Goal: Communication & Community: Ask a question

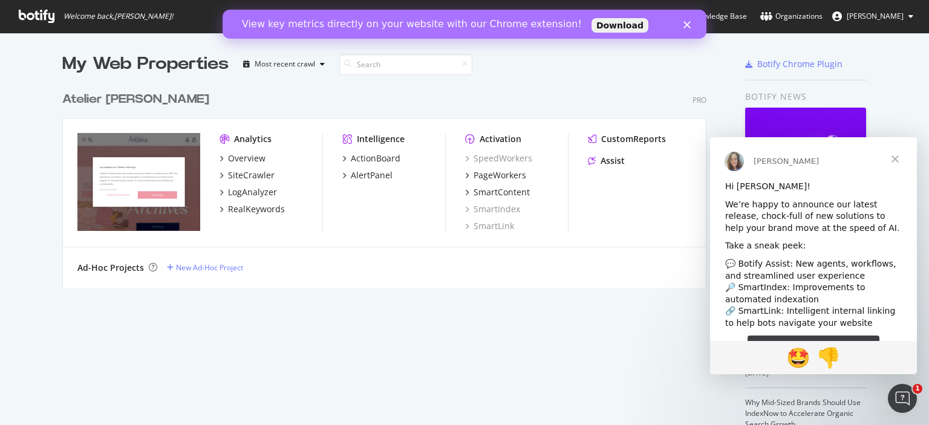
click at [899, 157] on span "Fermer" at bounding box center [895, 159] width 44 height 44
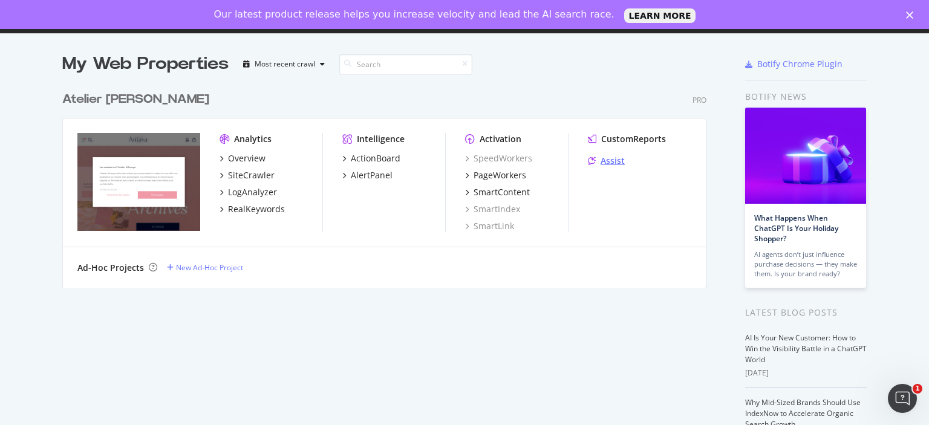
click at [612, 160] on div "Assist" at bounding box center [613, 161] width 24 height 12
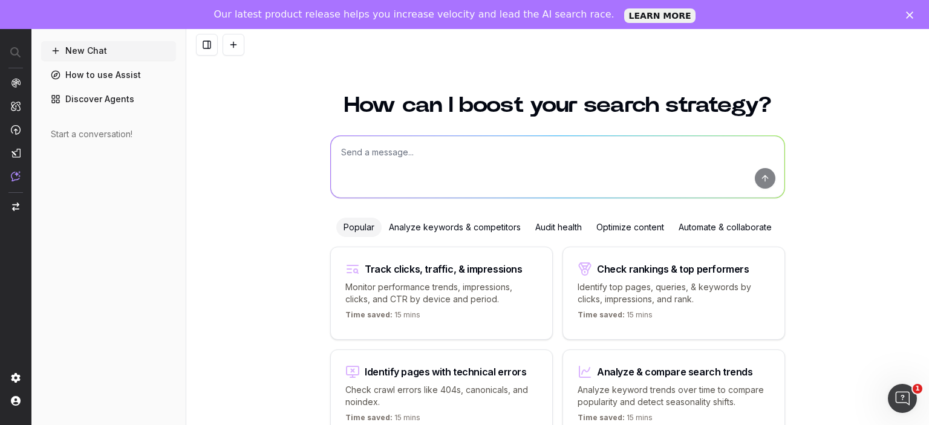
click at [366, 158] on textarea at bounding box center [558, 167] width 454 height 62
paste textarea "https://atelier-amaya.com/fr/"
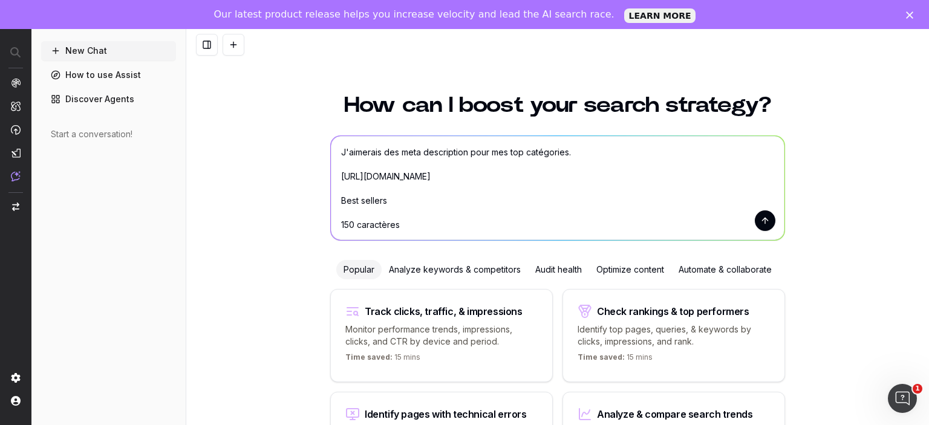
scroll to position [15, 0]
click at [460, 194] on textarea "J'aimerais des meta description pour mes top catégories. https://atelier-amaya.…" at bounding box center [558, 188] width 454 height 104
click at [460, 184] on textarea "J'aimerais des meta description pour mes top catégories. https://atelier-amaya.…" at bounding box center [558, 188] width 454 height 104
paste textarea "https://atelier-amaya.com/fr/best-sellers"
click at [452, 212] on textarea "J'aimerais des meta description pour mes top catégories. https://atelier-amaya.…" at bounding box center [558, 188] width 454 height 104
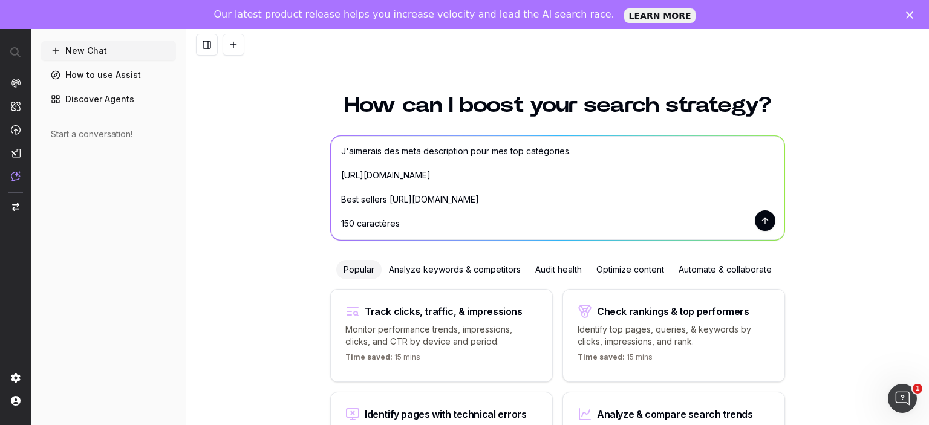
click at [439, 231] on textarea "J'aimerais des meta description pour mes top catégories. https://atelier-amaya.…" at bounding box center [558, 188] width 454 height 104
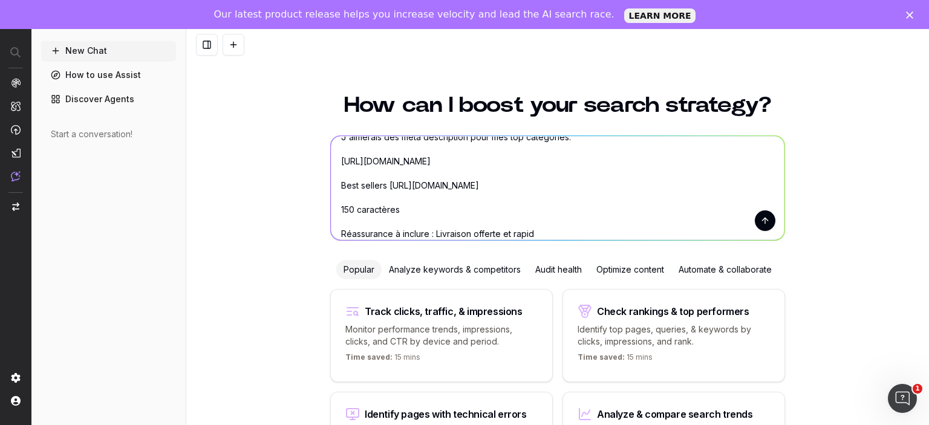
type textarea "J'aimerais des meta description pour mes top catégories. https://atelier-amaya.…"
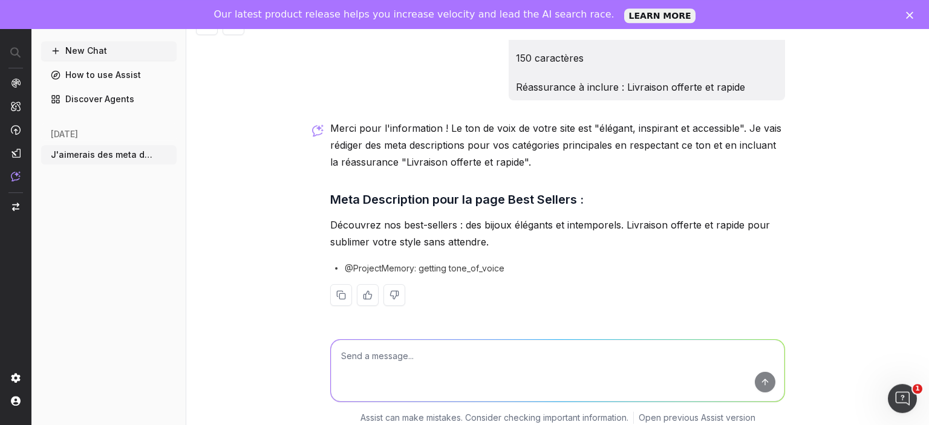
scroll to position [29, 0]
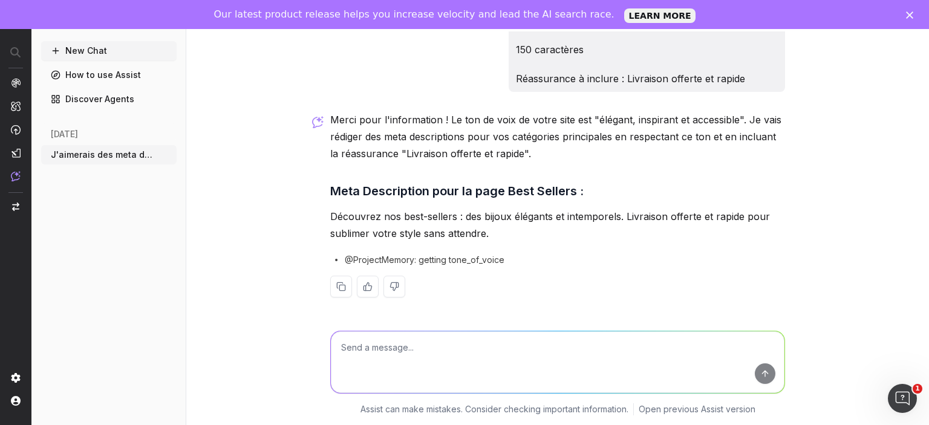
click at [451, 354] on textarea at bounding box center [558, 362] width 454 height 62
type textarea "A"
type textarea "J'ai oublié de préciser que c'était pour Noël"
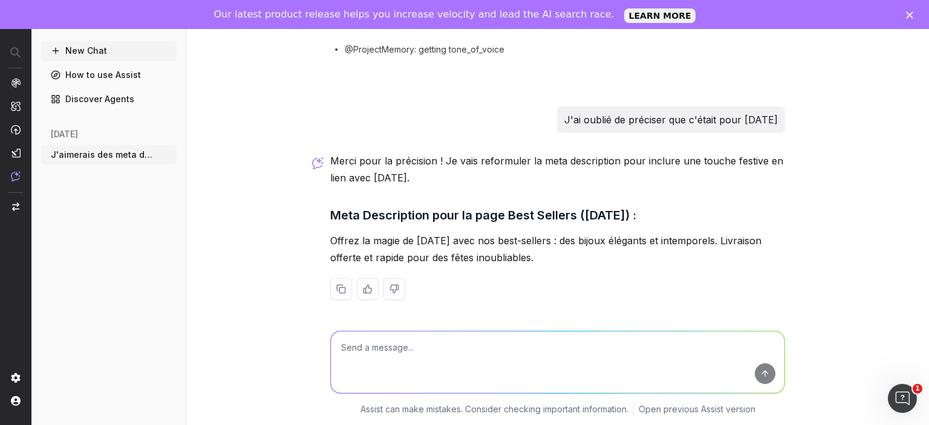
scroll to position [295, 0]
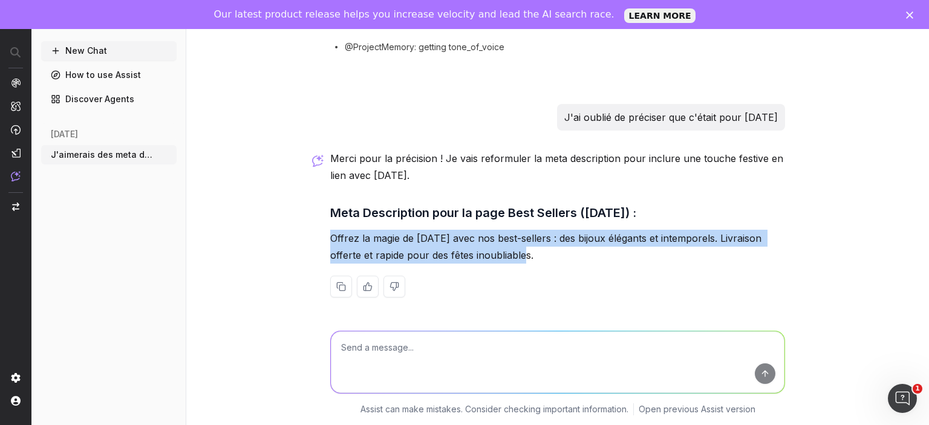
drag, startPoint x: 461, startPoint y: 258, endPoint x: 328, endPoint y: 240, distance: 133.7
click at [328, 240] on div "J'aimerais des meta description pour mes top catégories. https://atelier-amaya.…" at bounding box center [557, 26] width 465 height 581
copy p "Offrez la magie de Noël avec nos best-sellers : des bijoux élégants et intempor…"
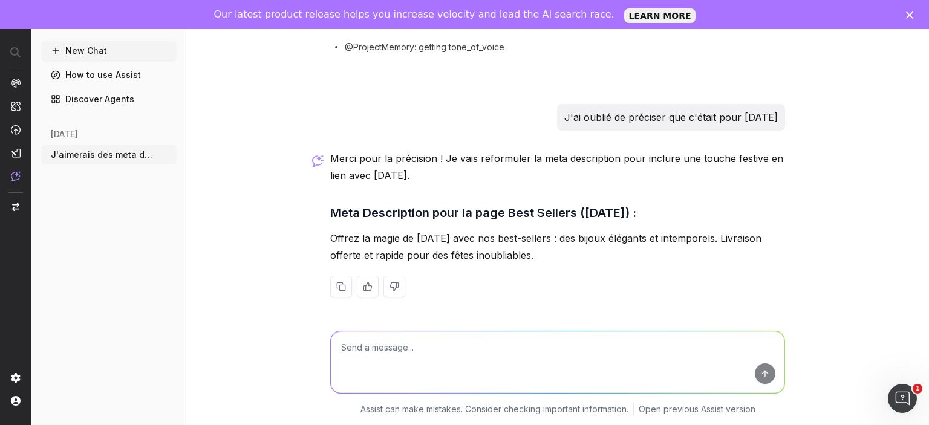
click at [365, 345] on textarea at bounding box center [558, 362] width 454 height 62
type textarea "O"
drag, startPoint x: 441, startPoint y: 350, endPoint x: 478, endPoint y: 350, distance: 36.9
click at [475, 350] on textarea "Idem pour la page Argent 925" at bounding box center [558, 362] width 454 height 62
paste textarea "https://atelier-amaya.com/fr/bijoux/bracelets"
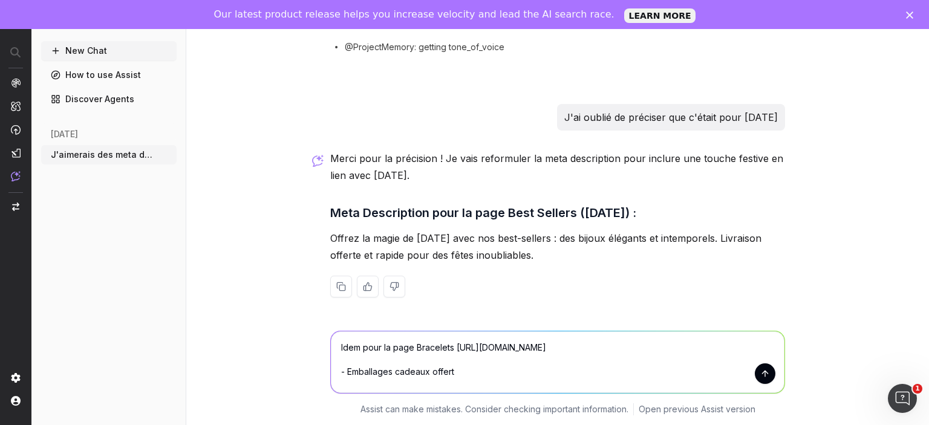
type textarea "Idem pour la page Bracelets https://atelier-amaya.com/fr/bijoux/bracelets - Emb…"
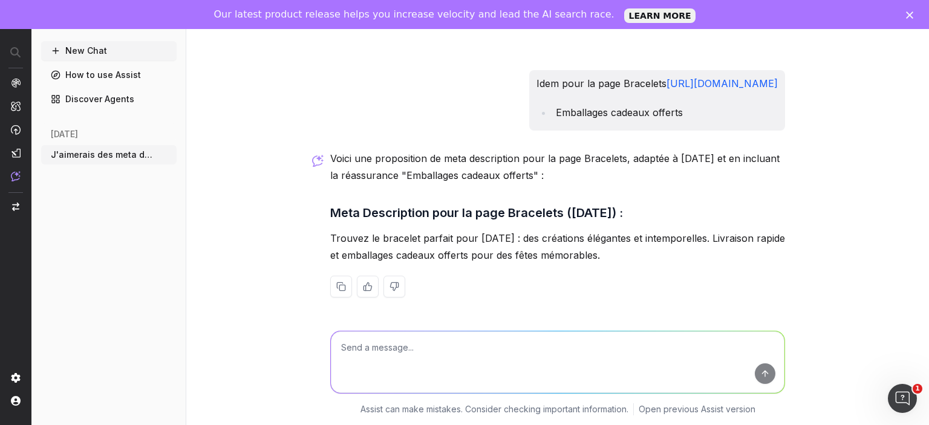
scroll to position [543, 0]
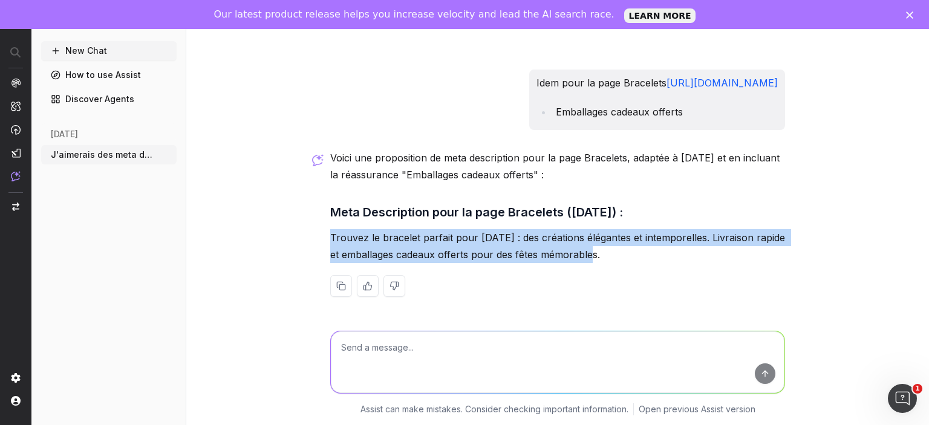
drag, startPoint x: 595, startPoint y: 258, endPoint x: 331, endPoint y: 243, distance: 264.1
click at [331, 243] on p "Trouvez le bracelet parfait pour Noël : des créations élégantes et intemporelle…" at bounding box center [557, 246] width 455 height 34
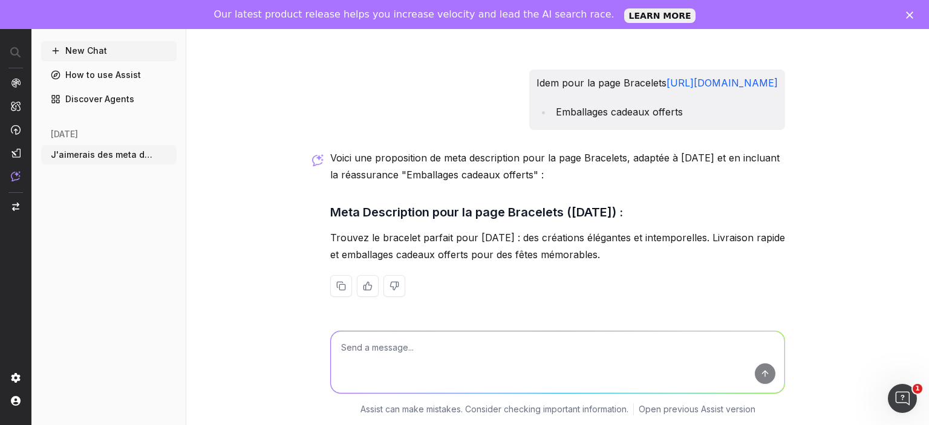
click at [449, 342] on textarea at bounding box center [558, 362] width 454 height 62
paste textarea "https://atelier-amaya.com/fr/bijoux/colliers"
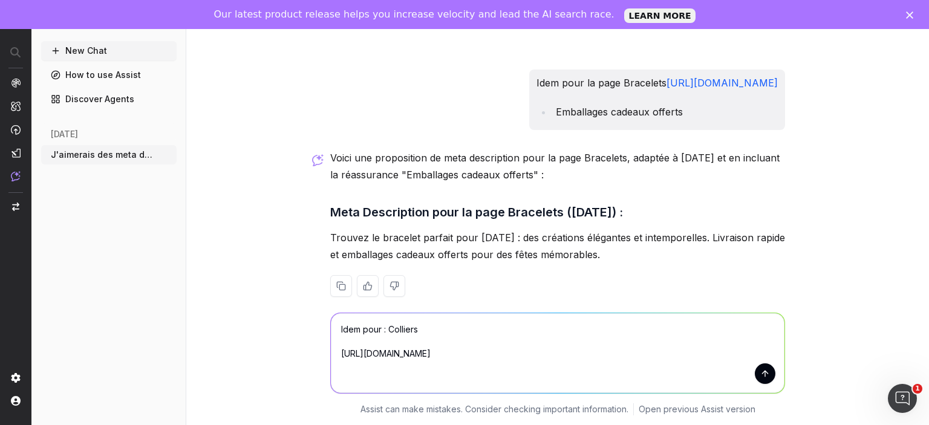
paste textarea "Click and collect en 2h à 4h dans votre boutique"
type textarea "Idem pour : Colliers https://atelier-amaya.com/fr/bijoux/colliers Click and col…"
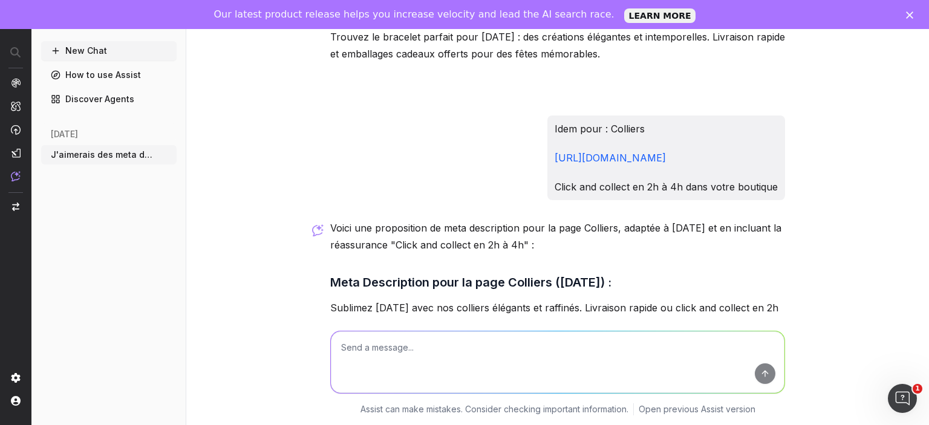
scroll to position [814, 0]
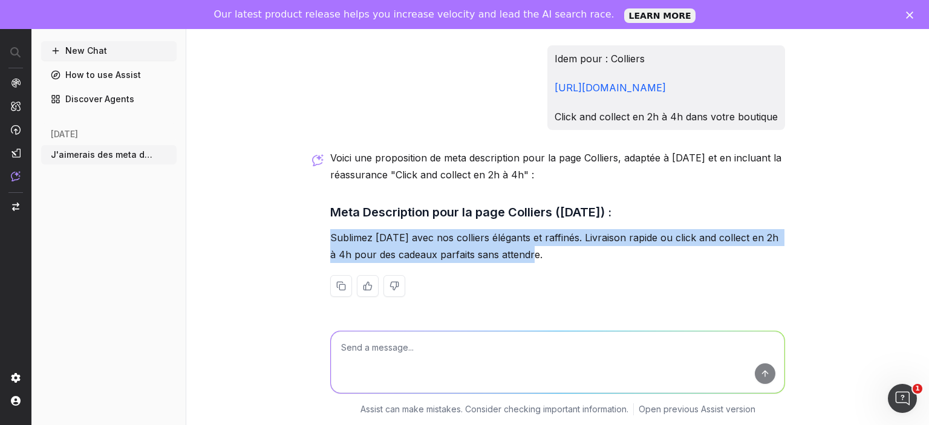
drag, startPoint x: 535, startPoint y: 253, endPoint x: 333, endPoint y: 241, distance: 202.4
click at [333, 241] on p "Sublimez Noël avec nos colliers élégants et raffinés. Livraison rapide ou click…" at bounding box center [557, 246] width 455 height 34
copy p "Sublimez Noël avec nos colliers élégants et raffinés. Livraison rapide ou click…"
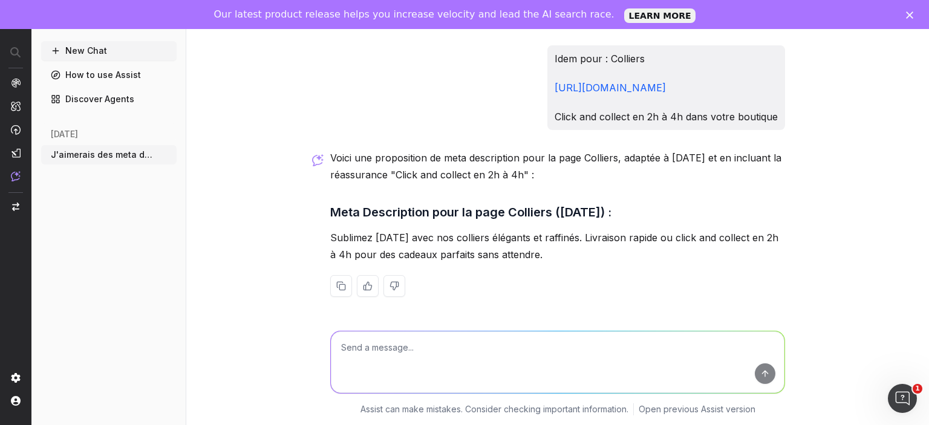
click at [417, 349] on textarea at bounding box center [558, 362] width 454 height 62
click at [455, 350] on textarea "Idem pour boucles d'oreilles :" at bounding box center [558, 362] width 454 height 62
click at [531, 354] on textarea "Idem pour boucles d'oreilles femme :" at bounding box center [558, 362] width 454 height 62
paste textarea "https://atelier-amaya.com/fr/bijoux/boucles-d-oreilles"
type textarea "Idem pour boucles d'oreilles femme : https://atelier-amaya.com/fr/bijoux/boucle…"
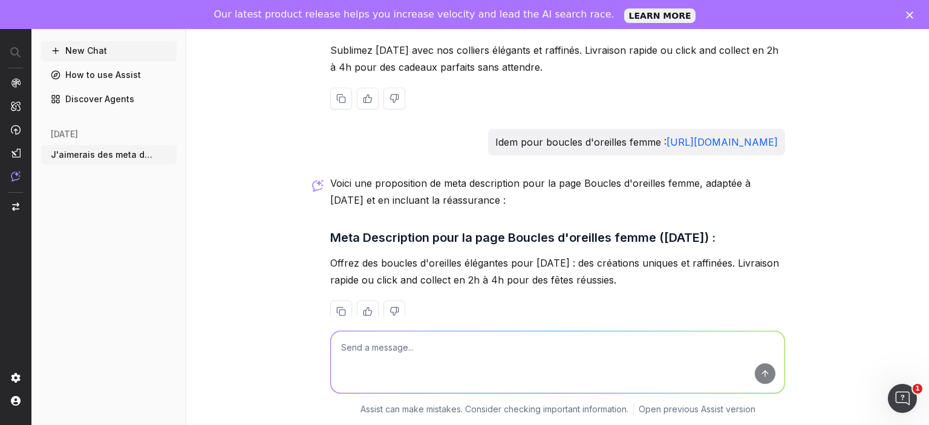
scroll to position [1026, 0]
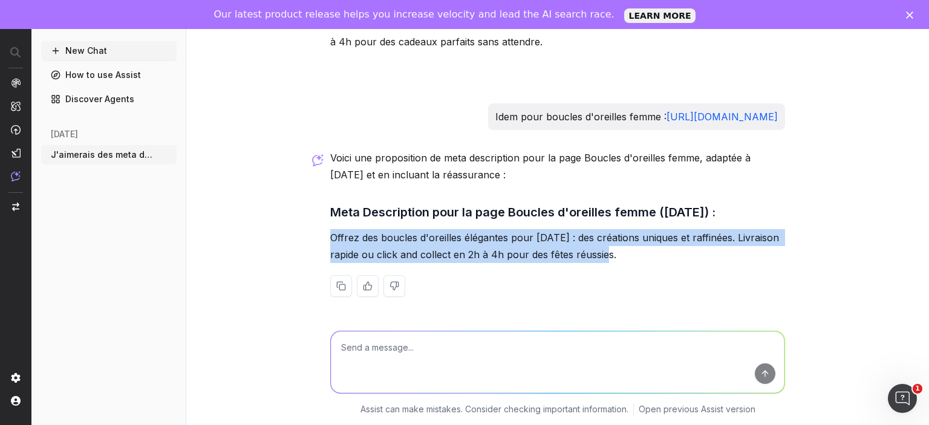
drag, startPoint x: 333, startPoint y: 238, endPoint x: 621, endPoint y: 258, distance: 288.6
click at [621, 258] on p "Offrez des boucles d'oreilles élégantes pour Noël : des créations uniques et ra…" at bounding box center [557, 246] width 455 height 34
copy p "Offrez des boucles d'oreilles élégantes pour Noël : des créations uniques et ra…"
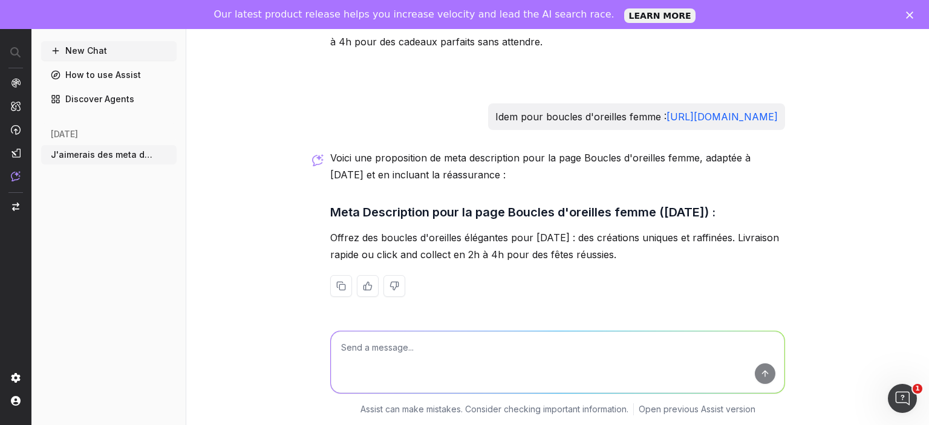
click at [412, 334] on textarea at bounding box center [558, 362] width 454 height 62
click at [412, 348] on textarea at bounding box center [558, 362] width 454 height 62
paste textarea "https://atelier-amaya.com/fr/bijoux/bagues"
type textarea "Idem pour bagues Femme https://atelier-amaya.com/fr/bijoux/bagues"
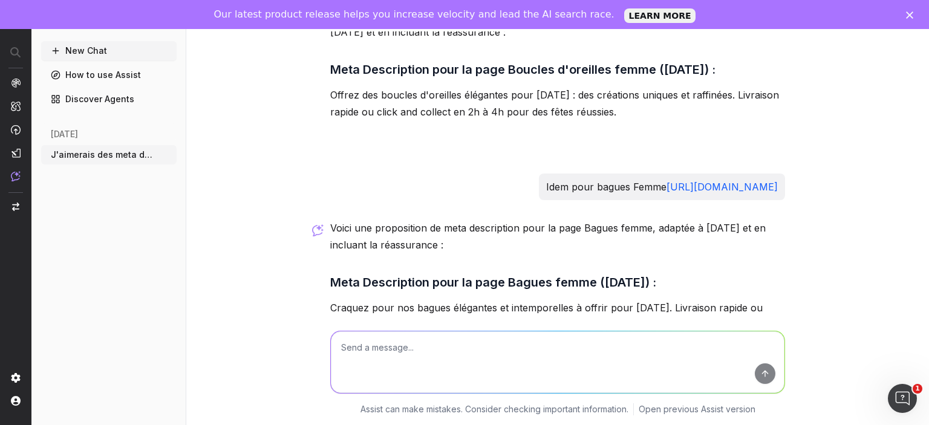
scroll to position [1239, 0]
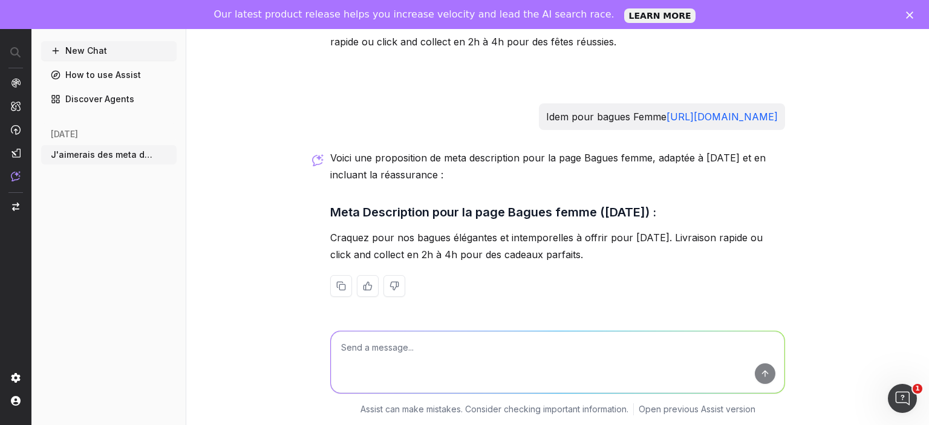
click at [558, 258] on p "Craquez pour nos bagues élégantes et intemporelles à offrir pour Noël. Livraiso…" at bounding box center [557, 246] width 455 height 34
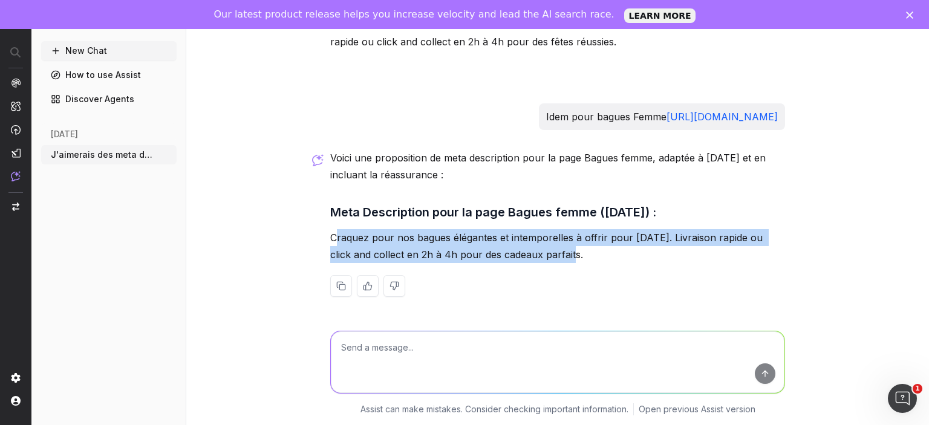
drag, startPoint x: 565, startPoint y: 253, endPoint x: 339, endPoint y: 243, distance: 225.9
click at [339, 243] on p "Craquez pour nos bagues élégantes et intemporelles à offrir pour Noël. Livraiso…" at bounding box center [557, 246] width 455 height 34
drag, startPoint x: 331, startPoint y: 237, endPoint x: 571, endPoint y: 254, distance: 240.7
click at [571, 254] on p "Craquez pour nos bagues élégantes et intemporelles à offrir pour Noël. Livraiso…" at bounding box center [557, 246] width 455 height 34
copy p "Craquez pour nos bagues élégantes et intemporelles à offrir pour Noël. Livraiso…"
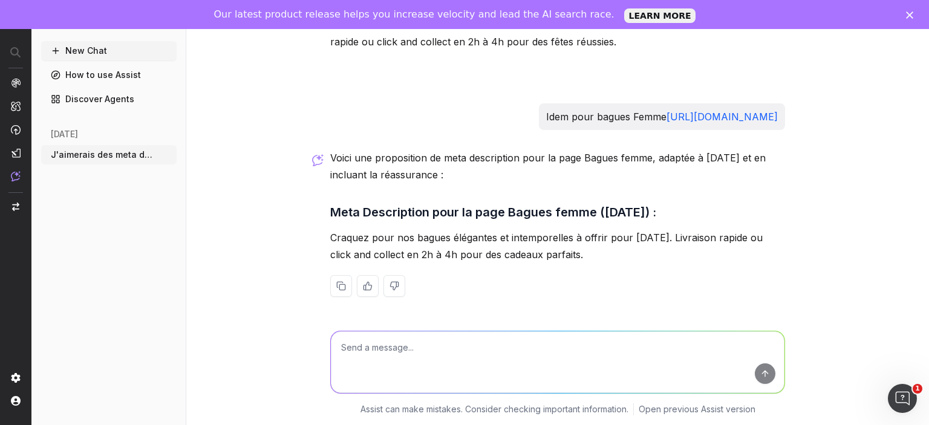
click at [482, 341] on textarea at bounding box center [558, 362] width 454 height 62
click at [403, 349] on textarea at bounding box center [558, 362] width 454 height 62
paste textarea "Sublimez Noël avec nos colliers femme élégants et raffinés. Livraison offerte o…"
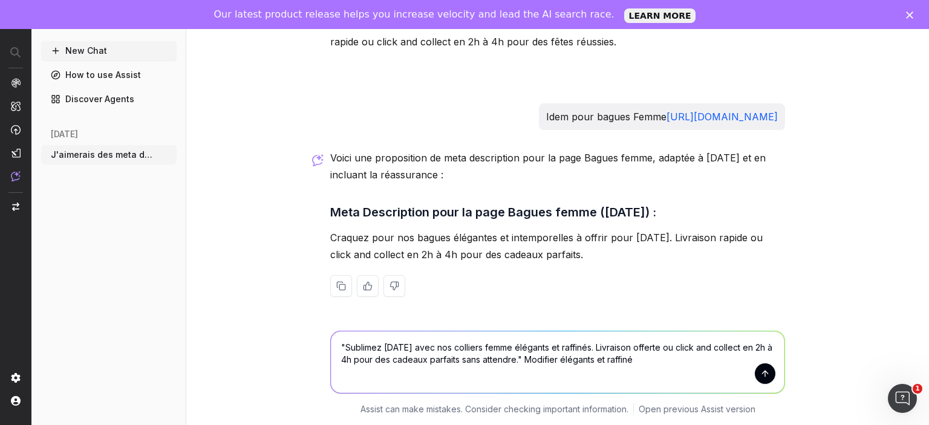
type textarea ""Sublimez Noël avec nos colliers femme élégants et raffinés. Livraison offerte …"
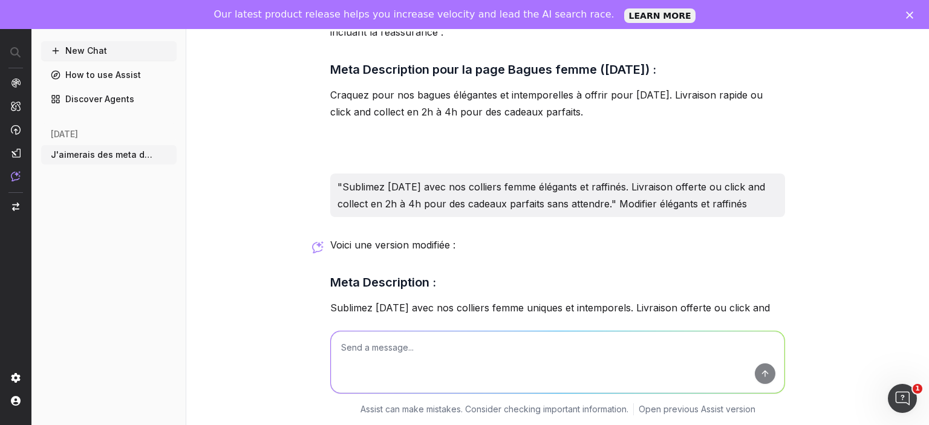
scroll to position [1452, 0]
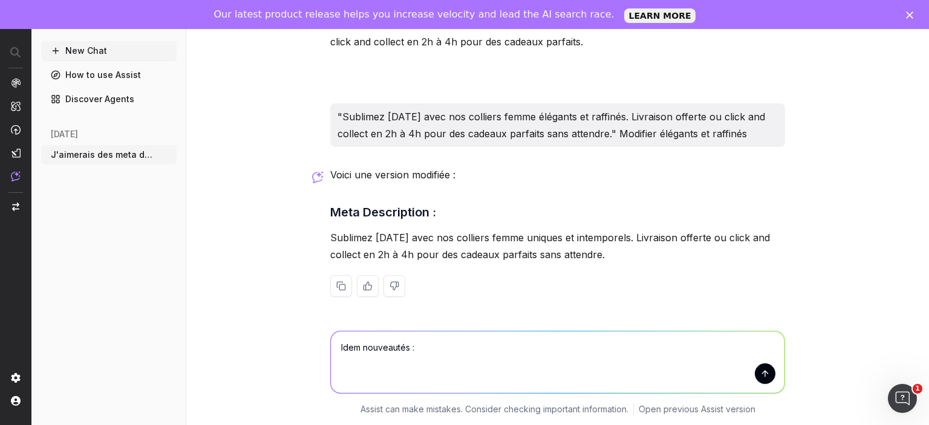
paste textarea "https://atelier-amaya.com/fr/nouveautes"
type textarea "Idem nouveautés : https://atelier-amaya.com/fr/nouveautes Changer les termes pa…"
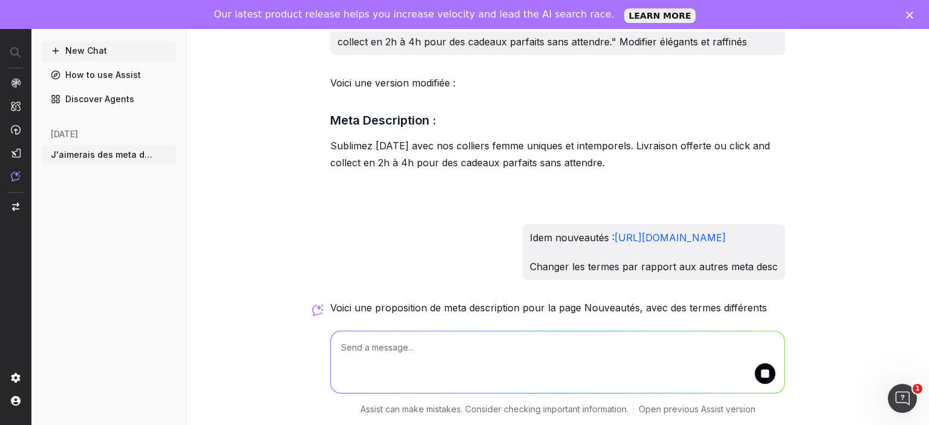
scroll to position [1694, 0]
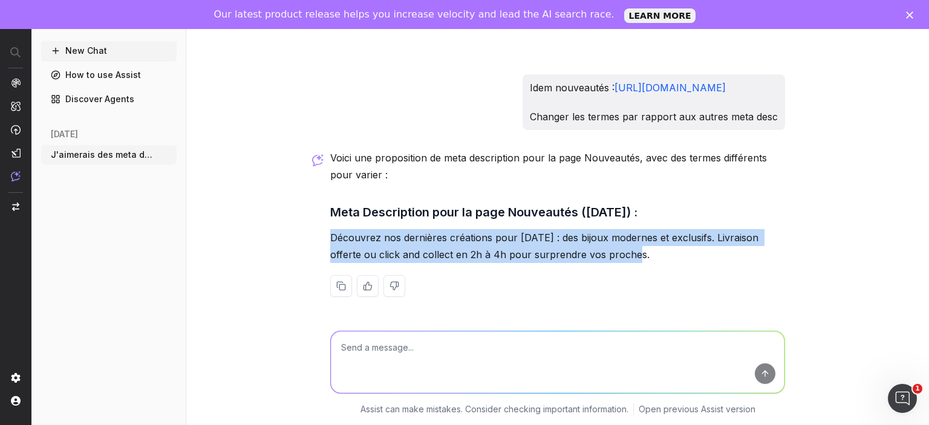
drag, startPoint x: 613, startPoint y: 260, endPoint x: 331, endPoint y: 238, distance: 282.7
click at [331, 238] on p "Découvrez nos dernières créations pour Noël : des bijoux modernes et exclusifs.…" at bounding box center [557, 246] width 455 height 34
copy p "Découvrez nos dernières créations pour Noël : des bijoux modernes et exclusifs.…"
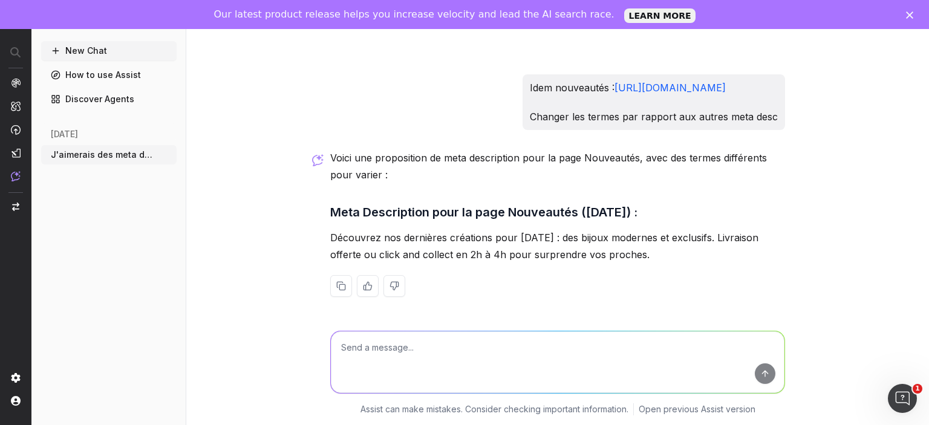
click at [418, 345] on textarea at bounding box center [558, 362] width 454 height 62
paste textarea "Découvrez nos derniers bijoux pour Noël, Livraison offerte ou click and collect…"
type textarea "reprendre à partir de cette base, l'étoffer : Découvrez nos derniers bijoux pou…"
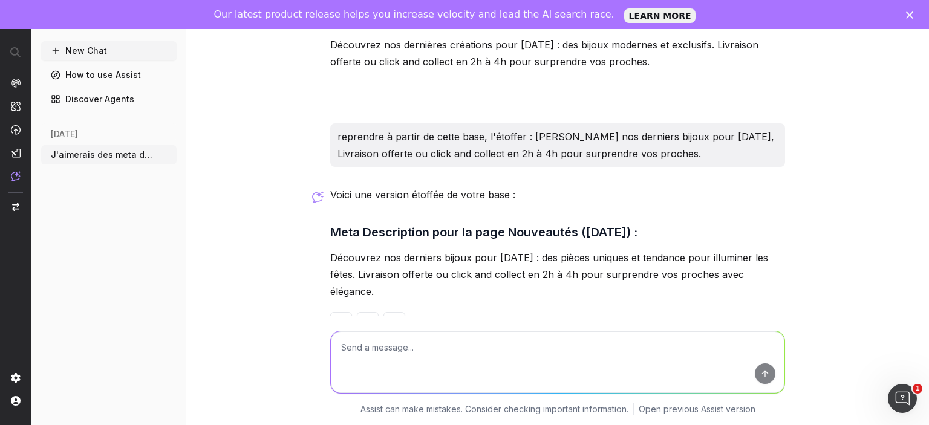
scroll to position [1907, 0]
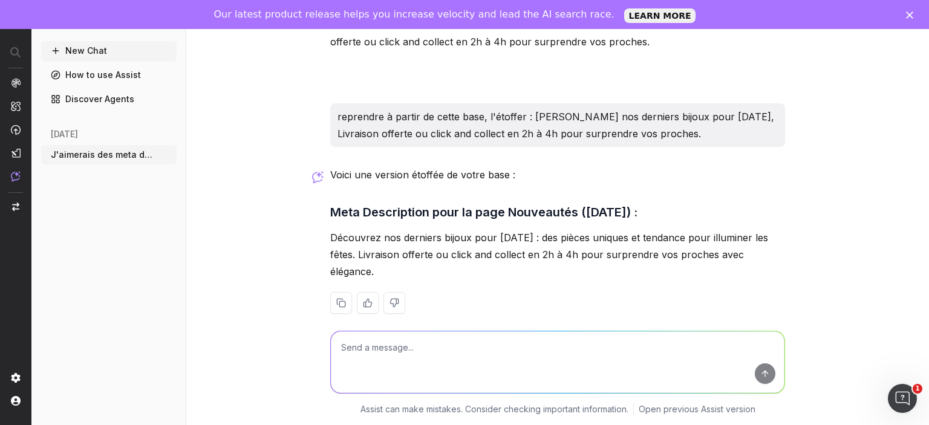
click at [572, 241] on p "Découvrez nos derniers bijoux pour Noël : des pièces uniques et tendance pour i…" at bounding box center [557, 254] width 455 height 51
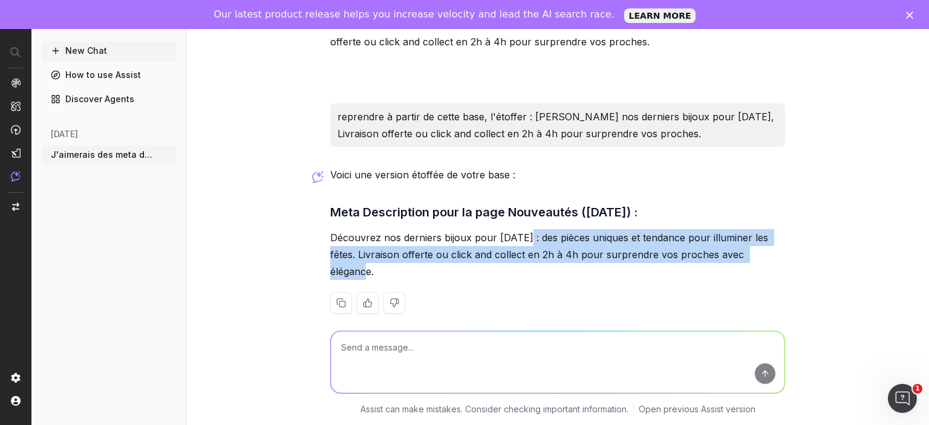
drag, startPoint x: 526, startPoint y: 236, endPoint x: 763, endPoint y: 259, distance: 238.9
click at [763, 259] on p "Découvrez nos derniers bijoux pour Noël : des pièces uniques et tendance pour i…" at bounding box center [557, 254] width 455 height 51
copy p "des pièces uniques et tendance pour illuminer les fêtes. Livraison offerte ou c…"
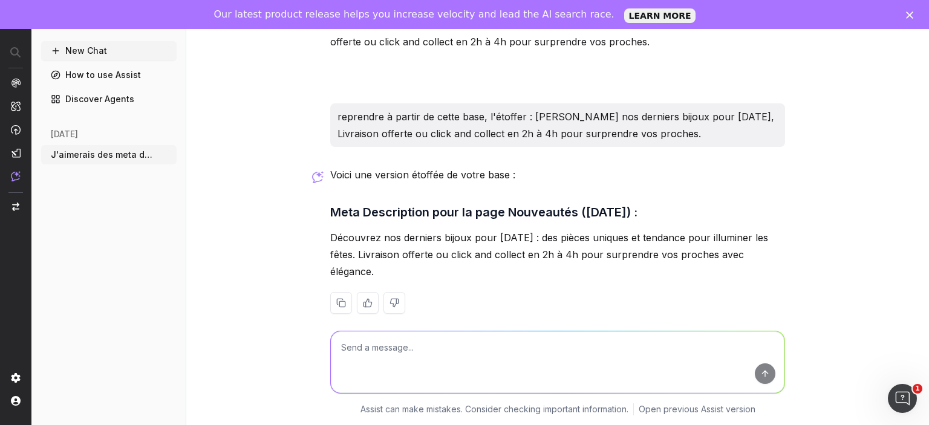
click at [397, 350] on textarea at bounding box center [558, 362] width 454 height 62
paste textarea "https://atelier-amaya.com/fr/cadeaux/cadeaux-pour-elle"
type textarea "Pareil pour cette catégorie : pour femme : https://atelier-amaya.com/fr/cadeaux…"
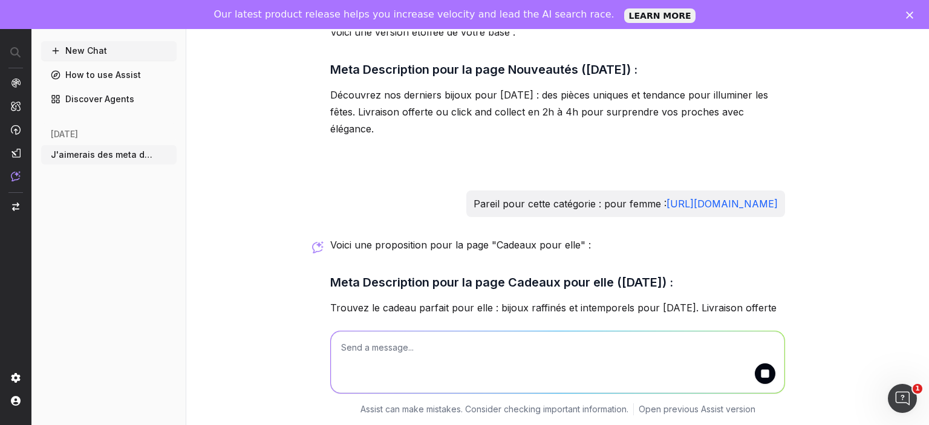
scroll to position [2120, 0]
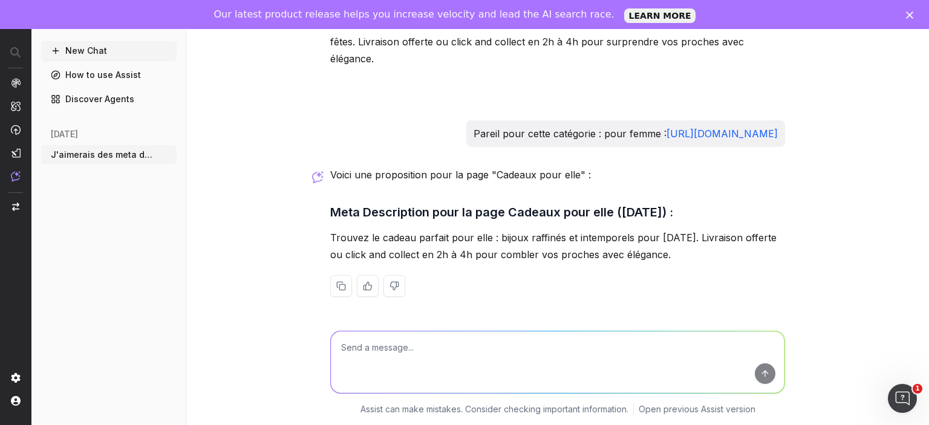
click at [432, 258] on p "Trouvez le cadeau parfait pour elle : bijoux raffinés et intemporels pour Noël.…" at bounding box center [557, 246] width 455 height 34
drag, startPoint x: 661, startPoint y: 252, endPoint x: 587, endPoint y: 304, distance: 89.4
click at [657, 253] on p "Trouvez le cadeau parfait pour elle : bijoux raffinés et intemporels pour Noël.…" at bounding box center [557, 246] width 455 height 34
click at [413, 362] on textarea at bounding box center [558, 362] width 454 height 62
type textarea "p"
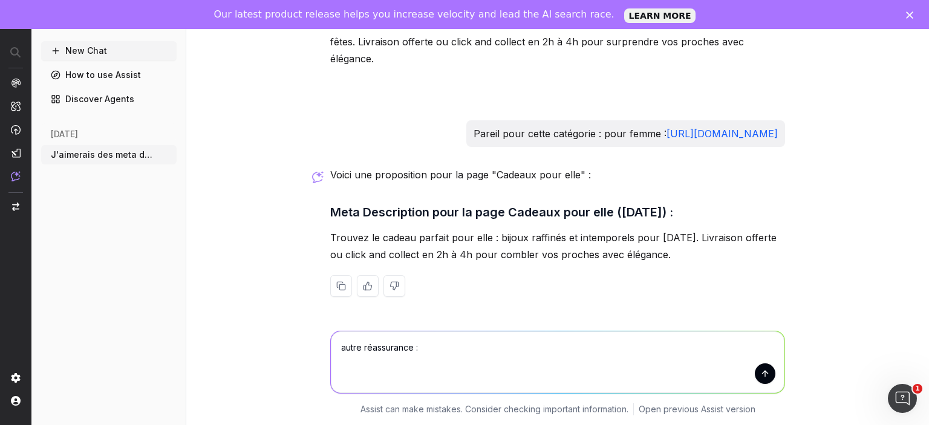
paste textarea "Paiement en 3x sans frais (Faites vous plaisir sans compromis)"
type textarea "autre réassurance : Paiement en 3x sans frais (Faites vous plaisir sans comprom…"
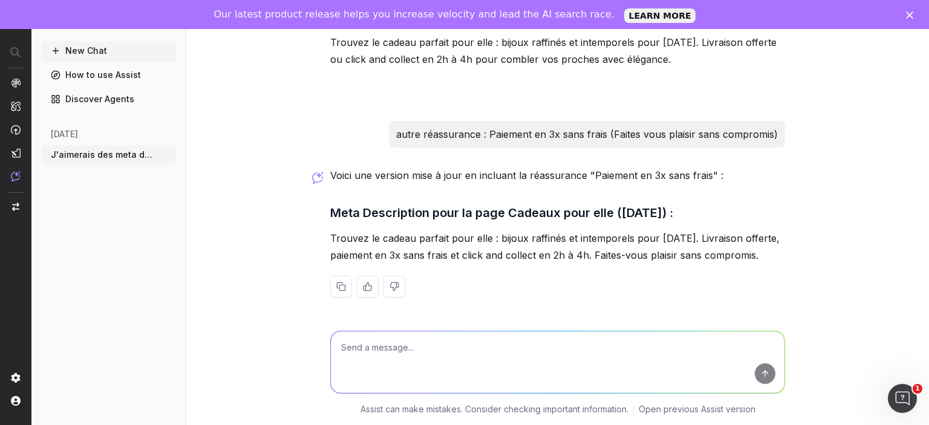
scroll to position [2316, 0]
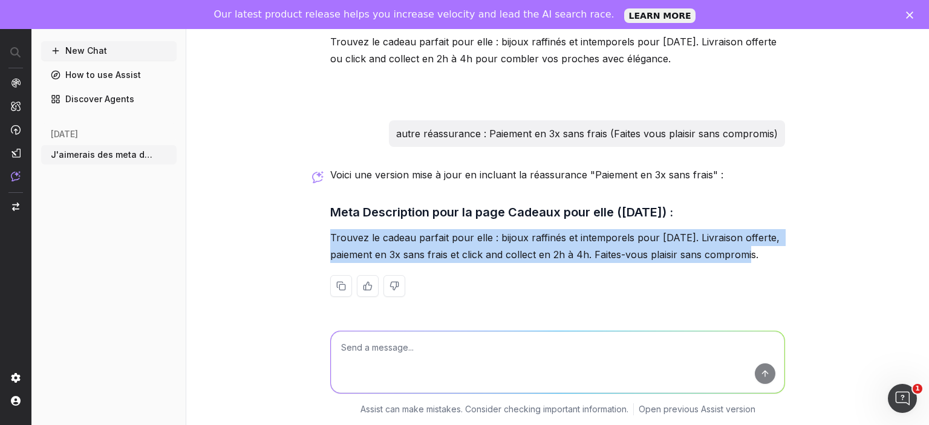
drag, startPoint x: 763, startPoint y: 249, endPoint x: 330, endPoint y: 240, distance: 433.2
click at [330, 240] on p "Trouvez le cadeau parfait pour elle : bijoux raffinés et intemporels pour Noël.…" at bounding box center [557, 246] width 455 height 34
copy p "Trouvez le cadeau parfait pour elle : bijoux raffinés et intemporels pour Noël.…"
